Goal: Information Seeking & Learning: Learn about a topic

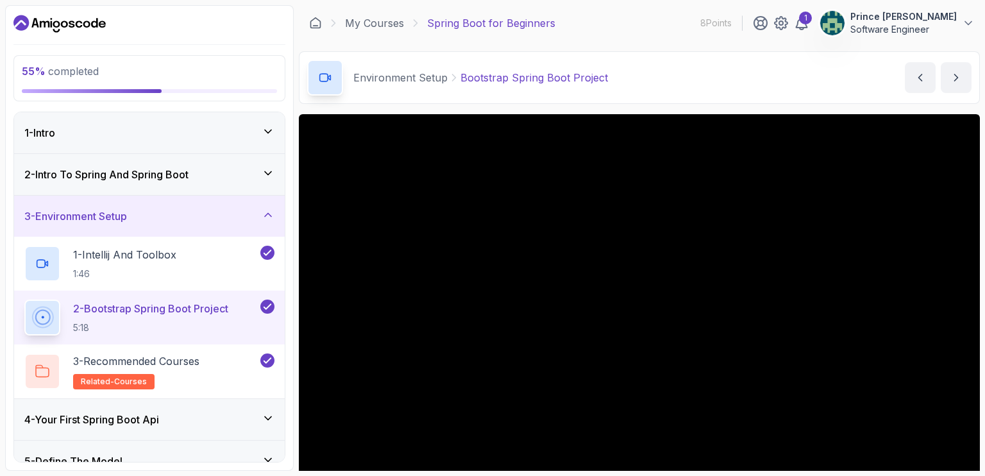
scroll to position [115, 0]
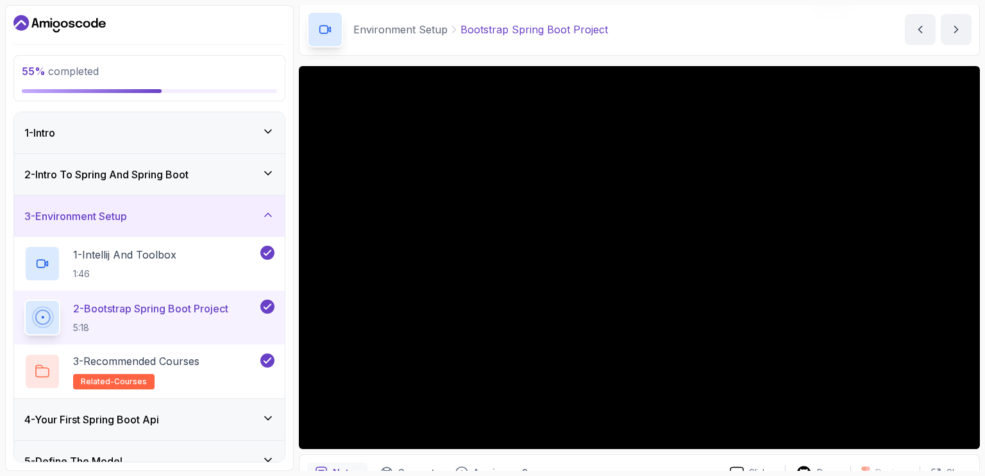
scroll to position [23, 0]
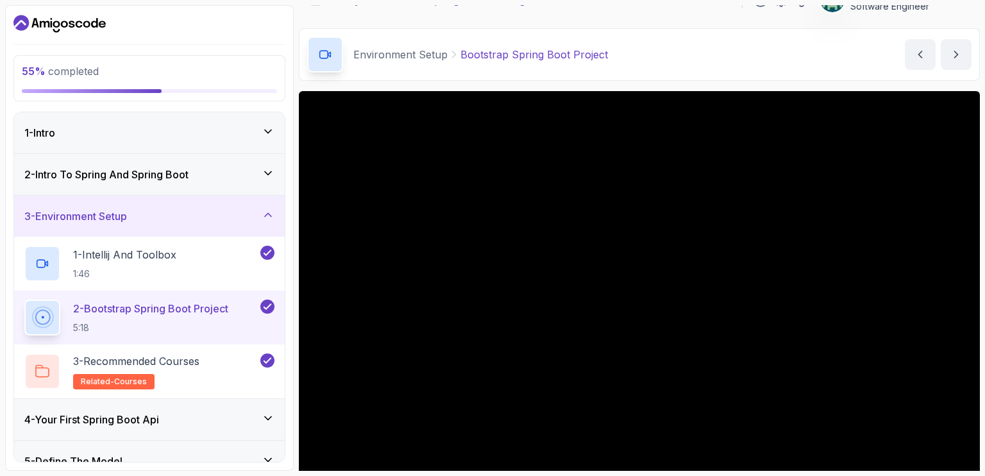
click at [254, 210] on div "3 - Environment Setup" at bounding box center [149, 215] width 250 height 15
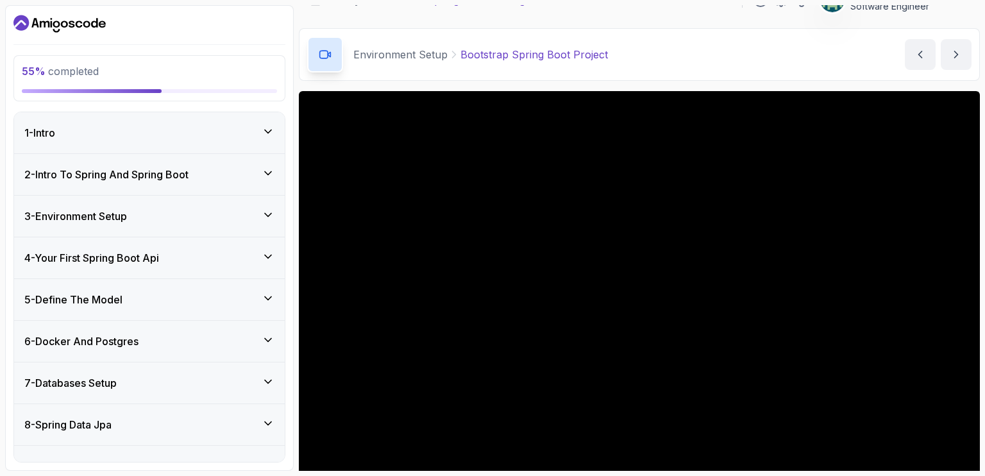
scroll to position [147, 0]
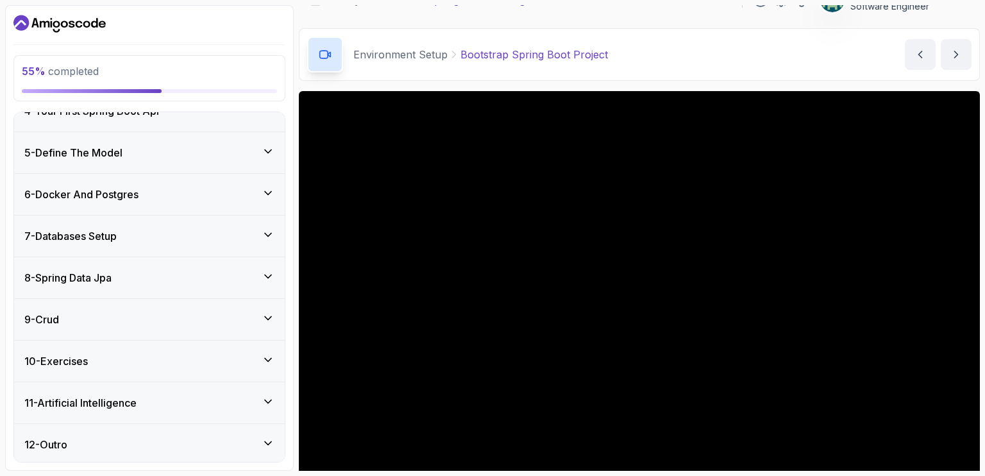
click at [272, 228] on icon at bounding box center [268, 234] width 13 height 13
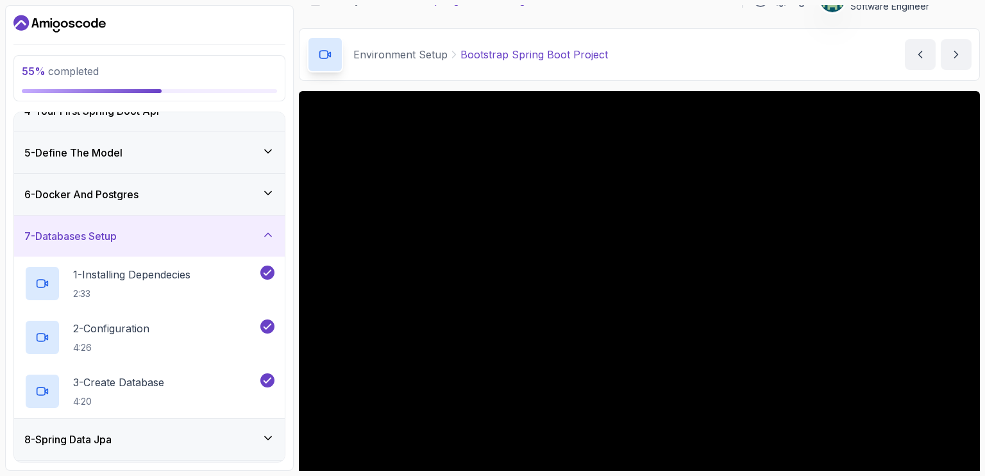
click at [272, 228] on icon at bounding box center [268, 234] width 13 height 13
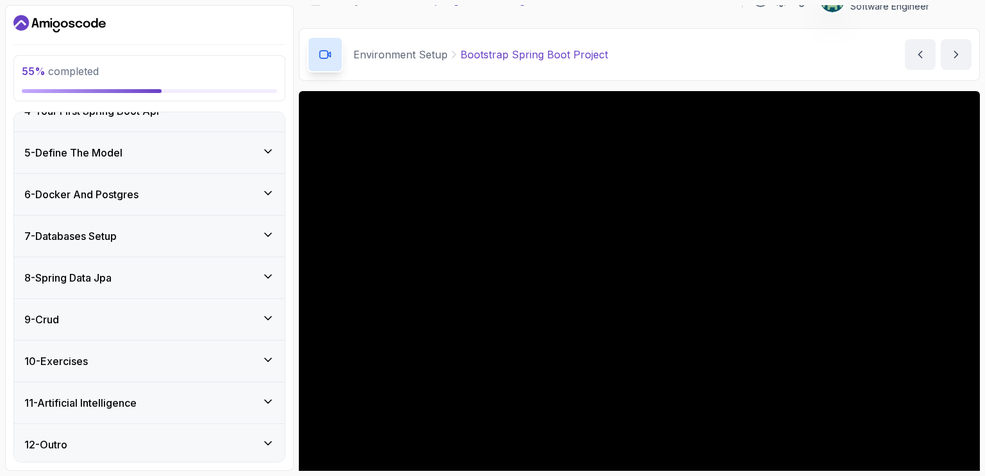
click at [262, 266] on div "8 - Spring Data Jpa" at bounding box center [149, 277] width 271 height 41
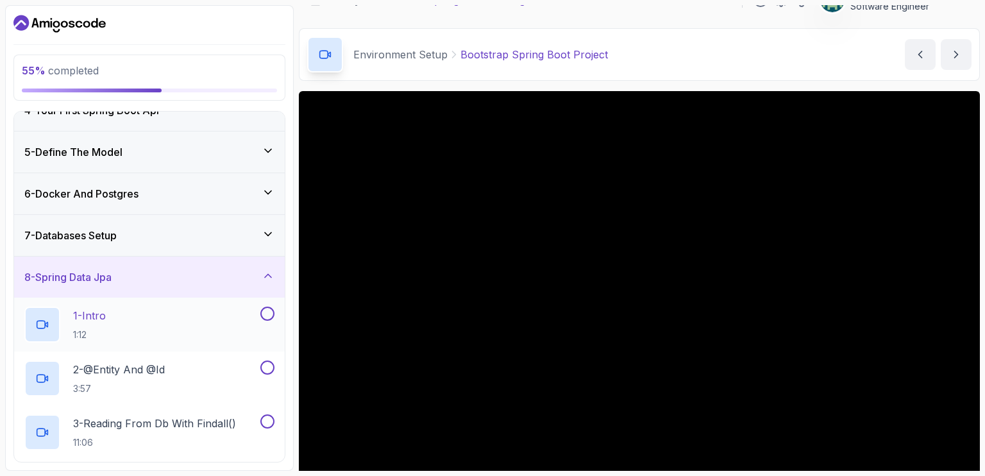
click at [106, 308] on p "1 - Intro" at bounding box center [89, 315] width 33 height 15
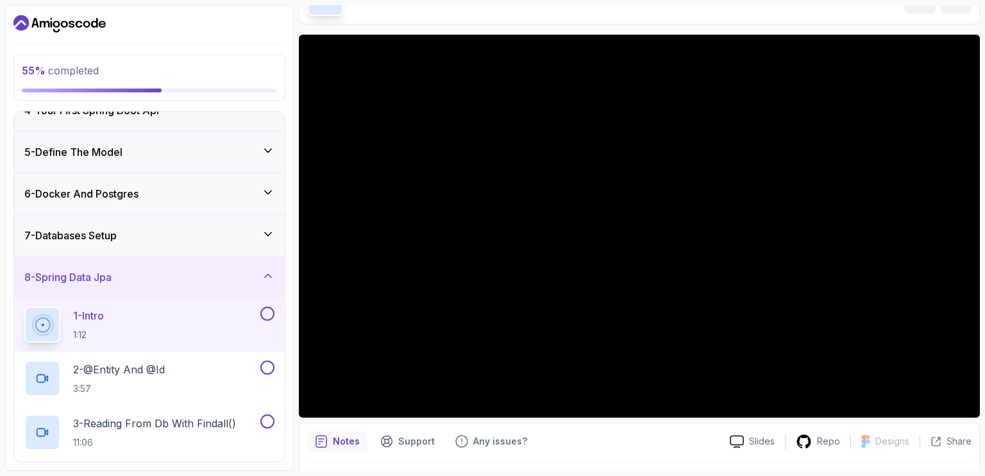
scroll to position [82, 0]
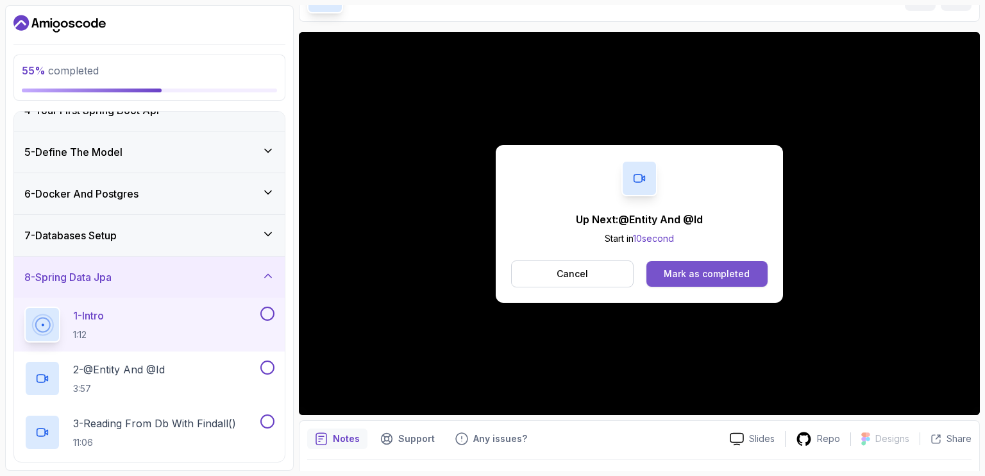
click at [659, 263] on button "Mark as completed" at bounding box center [706, 274] width 121 height 26
